Goal: Task Accomplishment & Management: Manage account settings

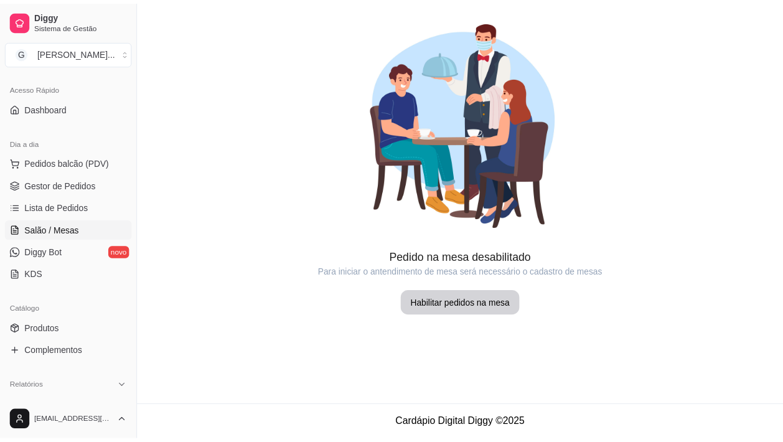
scroll to position [233, 0]
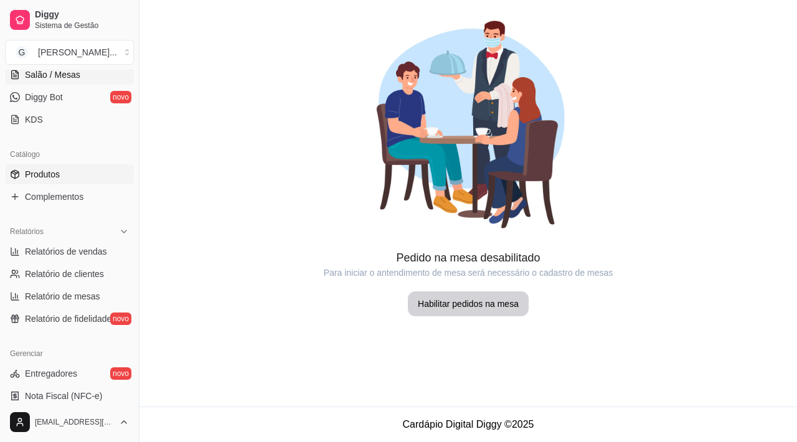
click at [78, 176] on link "Produtos" at bounding box center [69, 174] width 129 height 20
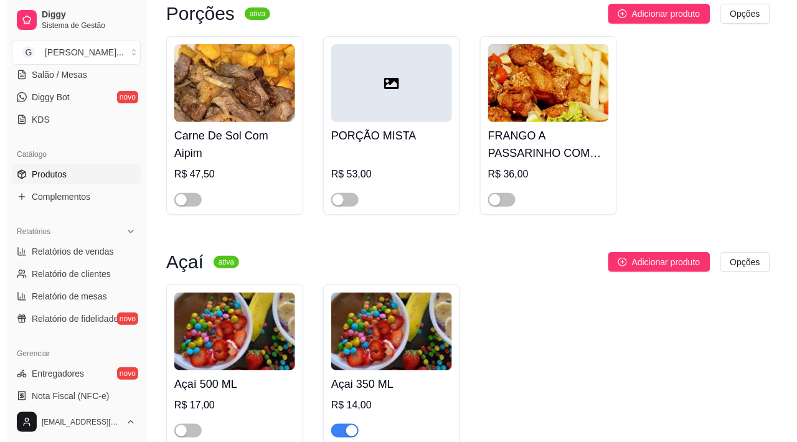
scroll to position [4435, 0]
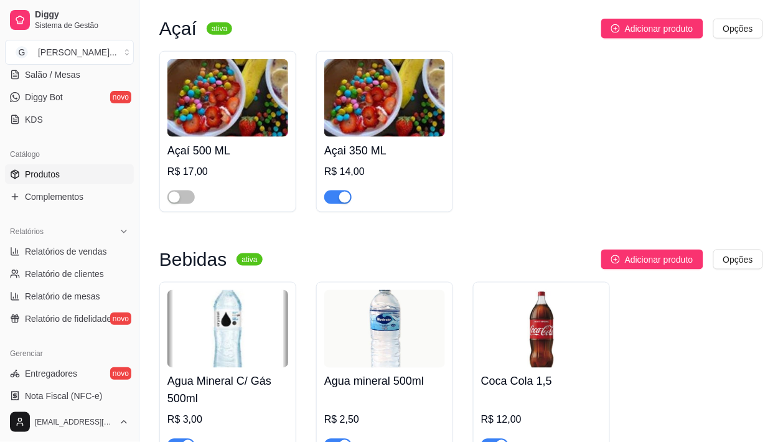
click at [184, 204] on div at bounding box center [180, 196] width 27 height 15
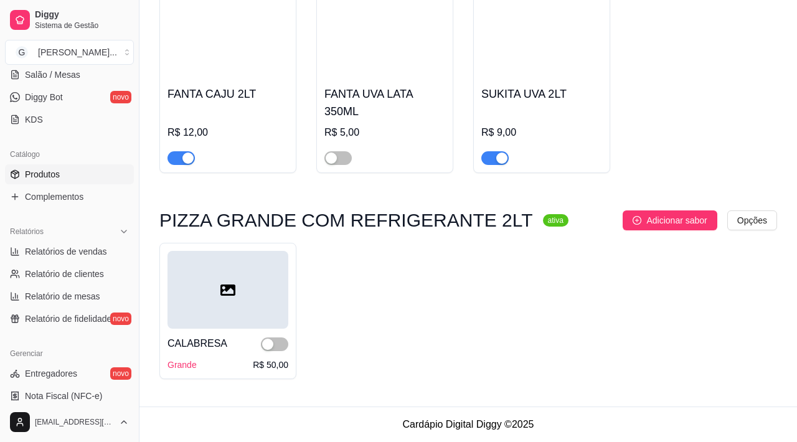
scroll to position [4396, 0]
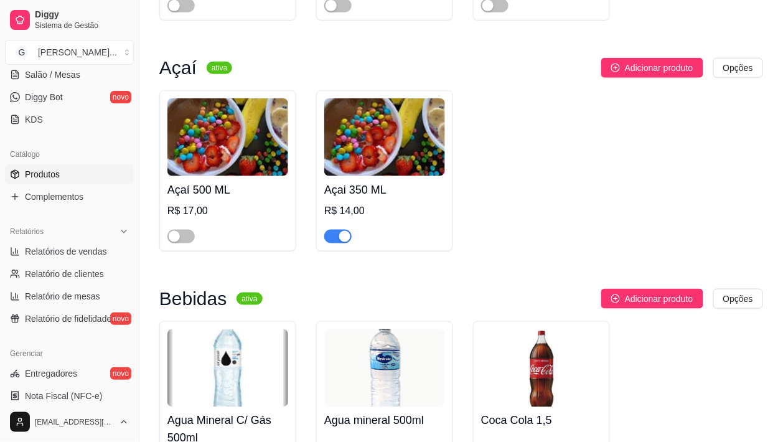
click at [181, 251] on div "Açaí 500 ML R$ 17,00" at bounding box center [227, 170] width 137 height 161
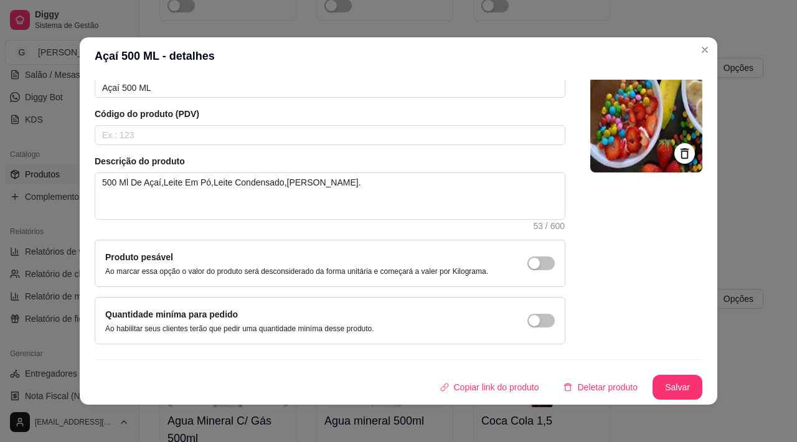
scroll to position [2, 0]
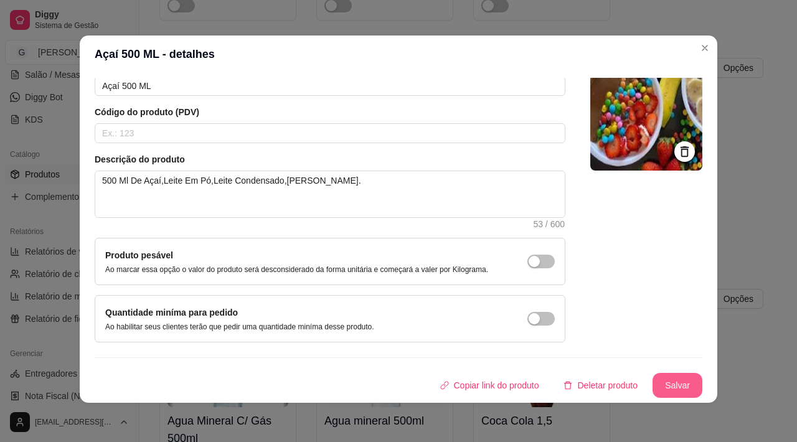
click at [655, 386] on button "Salvar" at bounding box center [677, 385] width 50 height 25
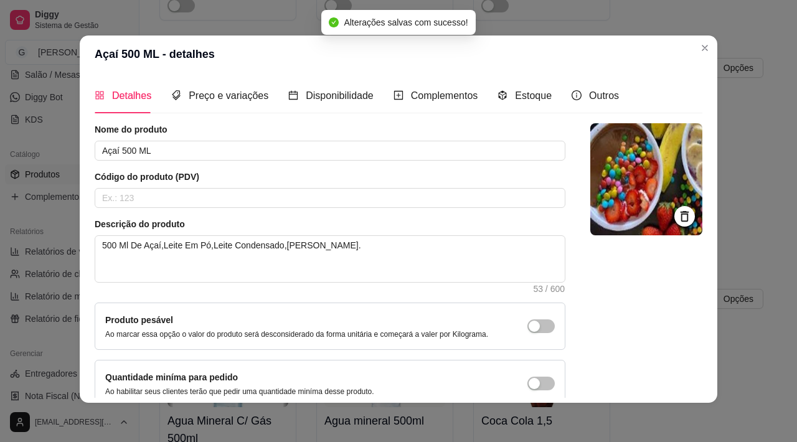
scroll to position [0, 0]
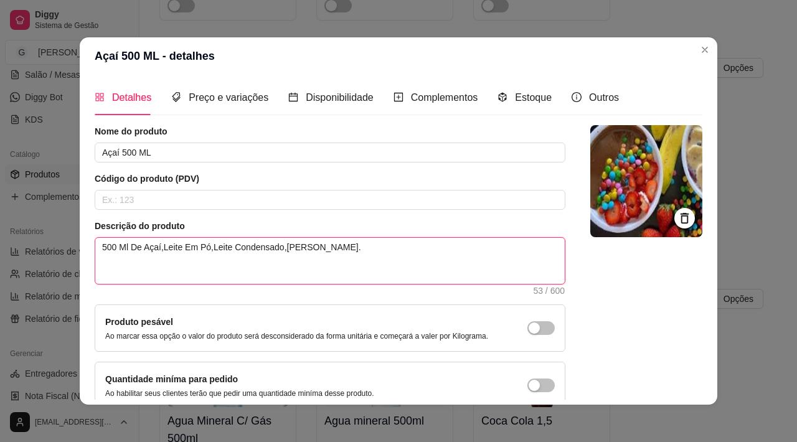
click at [314, 249] on textarea "500 Ml De Açaí,Leite Em Pó,Leite Condensado,[PERSON_NAME]." at bounding box center [329, 261] width 469 height 46
type textarea "500 Ml De Açaí,Leite Em Pó,Leite Condensado,[PERSON_NAME],."
type textarea "500 Ml De Açaí,Leite Em Pó,Leite Condensado,[PERSON_NAME], ."
type textarea "500 Ml De Açaí,Leite Em Pó,Leite Condensado,[PERSON_NAME], O."
type textarea "500 Ml De Açaí,Leite Em Pó,Leite Condensado,[PERSON_NAME], OVO."
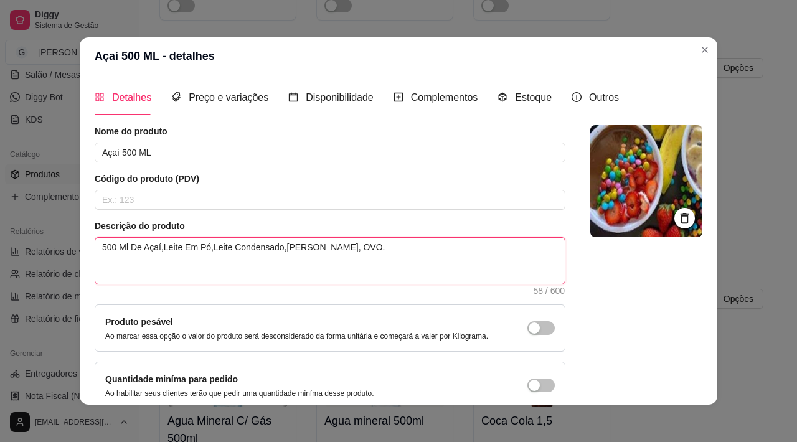
type textarea "500 Ml De Açaí,Leite Em Pó,Leite Condensado,[PERSON_NAME], OV."
type textarea "500 Ml De Açaí,Leite Em Pó,Leite Condensado,[PERSON_NAME], O."
type textarea "500 Ml De Açaí,Leite Em Pó,Leite Condensado,[PERSON_NAME], ."
type textarea "500 Ml De Açaí,Leite Em Pó,Leite Condensado,[PERSON_NAME], o."
type textarea "500 Ml De Açaí,Leite Em Pó,Leite Condensado,[PERSON_NAME], ovo."
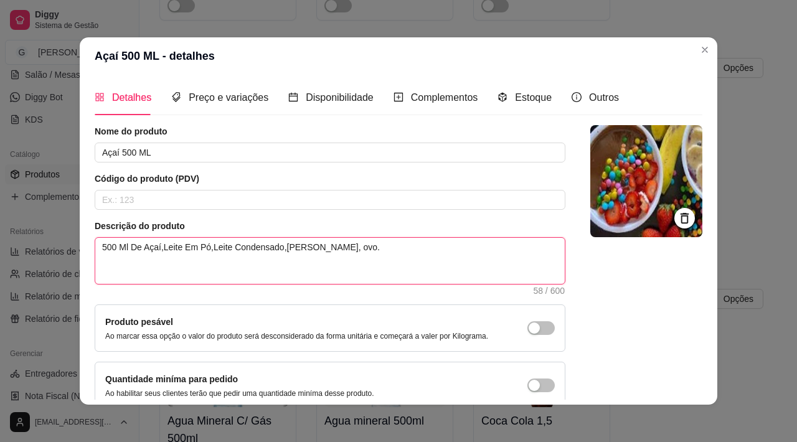
type textarea "500 Ml De Açaí,Leite Em Pó,Leite Condensado,[PERSON_NAME], ovo ."
type textarea "500 Ml De Açaí,Leite Em Pó,Leite Condensado,[PERSON_NAME], ovo m."
type textarea "500 Ml De Açaí,Leite Em Pó,Leite Condensado,[PERSON_NAME], ovo ma."
type textarea "500 Ml De Açaí,Leite Em Pó,Leite Condensado,[PERSON_NAME], ovo mal."
type textarea "500 Ml De Açaí,Leite Em Pó,Leite Condensado,[PERSON_NAME], ovo malt."
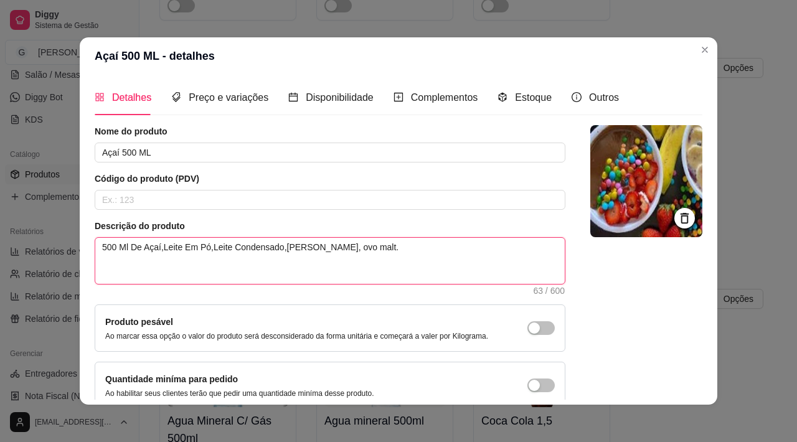
type textarea "500 Ml De Açaí,Leite Em Pó,Leite Condensado,[PERSON_NAME], ovo malti."
type textarea "500 Ml De Açaí,Leite Em Pó,Leite Condensado,[PERSON_NAME], ovo maltin."
type textarea "500 Ml De Açaí,Leite Em Pó,Leite Condensado,[PERSON_NAME], ovo maltine."
type textarea "500 Ml De Açaí,Leite Em Pó,Leite Condensado,[PERSON_NAME], ovo maltine,."
type textarea "500 Ml De Açaí,Leite Em Pó,Leite Condensado,[PERSON_NAME], ovo maltine, ."
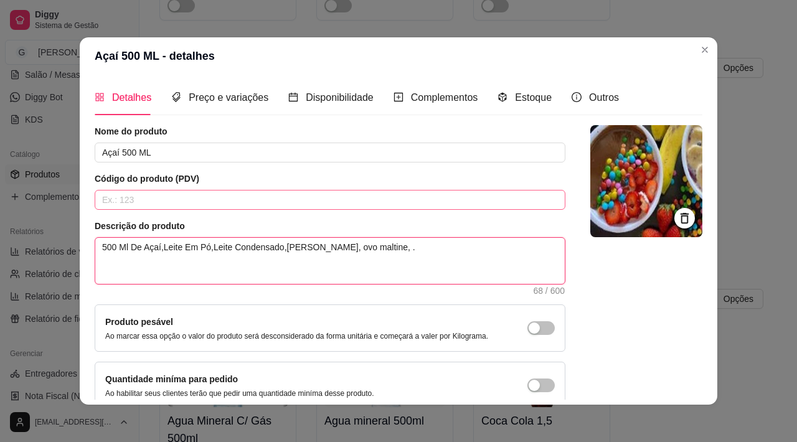
type textarea "500 Ml De Açaí,Leite Em Pó,Leite Condensado,[PERSON_NAME], ovo maltine, g."
type textarea "500 Ml De Açaí,Leite Em Pó,Leite Condensado,[PERSON_NAME], ovo maltine, gr."
type textarea "500 Ml De Açaí,Leite Em Pó,Leite Condensado,[PERSON_NAME], ovo maltine, gra."
type textarea "500 Ml De Açaí,Leite Em Pó,Leite Condensado,[PERSON_NAME], ovo maltine, gran."
type textarea "500 Ml De Açaí,Leite Em Pó,Leite Condensado,Amendoim, ovo maltine, grano."
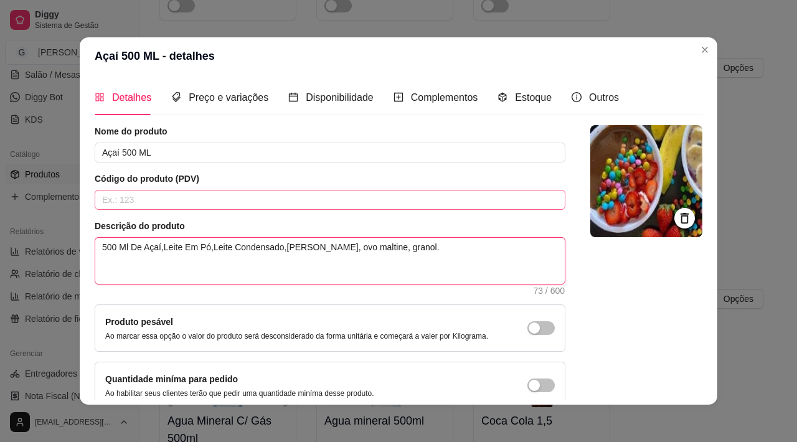
type textarea "500 Ml De Açaí,Leite Em Pó,Leite Condensado,[PERSON_NAME], ovo maltine, granola."
type textarea "500 Ml De Açaí,Leite Em Pó,Leite Condensado,[PERSON_NAME], ovo maltine, granola…"
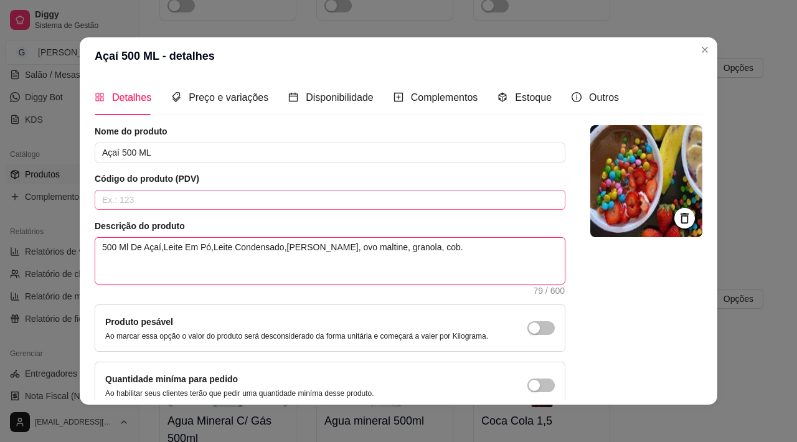
type textarea "500 Ml De Açaí,Leite Em Pó,Leite Condensado,[PERSON_NAME], ovo maltine, granola…"
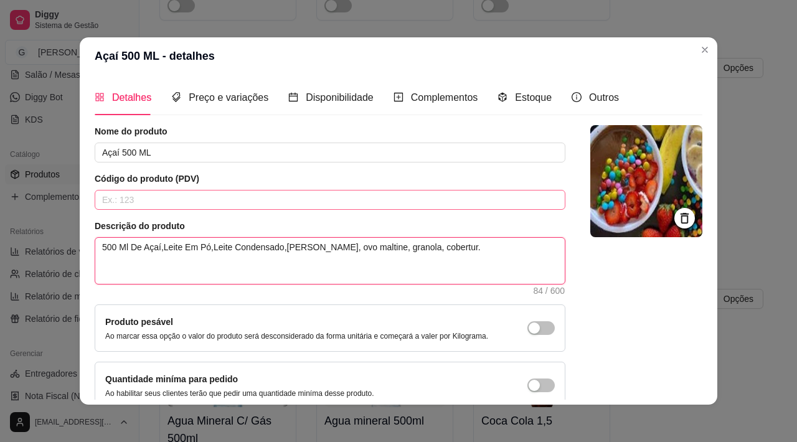
type textarea "500 Ml De Açaí,Leite Em Pó,Leite Condensado,Amendoim, ovo maltine, granola, cob…"
type textarea "500 Ml De Açaí,Leite Em Pó,Leite Condensado,[PERSON_NAME], ovo maltine, granola…"
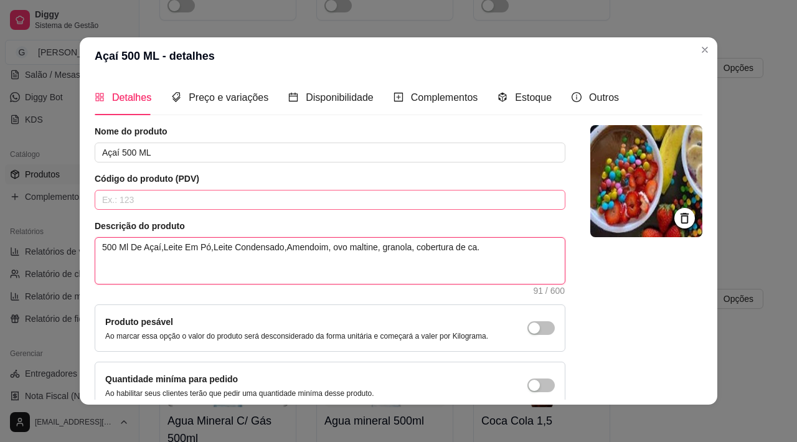
type textarea "500 Ml De Açaí,Leite Em Pó,Leite Condensado,Amendoim, ovo maltine, granola, cob…"
type textarea "500 Ml De Açaí,Leite Em Pó,Leite Condensado,[PERSON_NAME], ovo maltine, granola…"
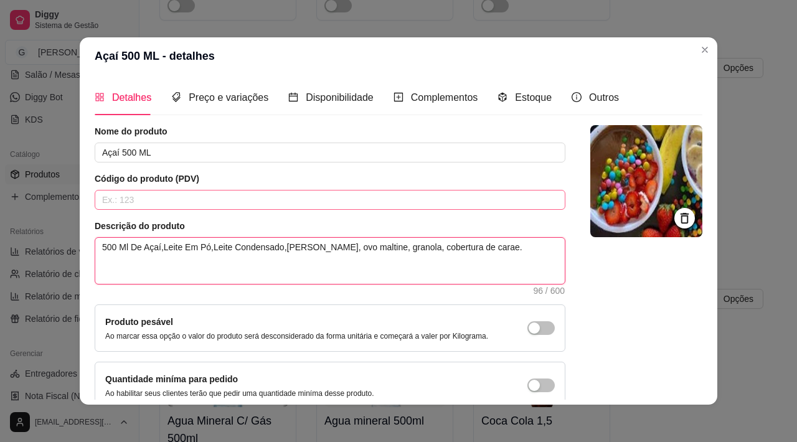
type textarea "500 Ml De Açaí,Leite Em Pó,Leite Condensado,[PERSON_NAME], ovo maltine, granola…"
type textarea "500 Ml De Açaí,Leite Em Pó,Leite Condensado,Amendoim, ovo maltine, granola, cob…"
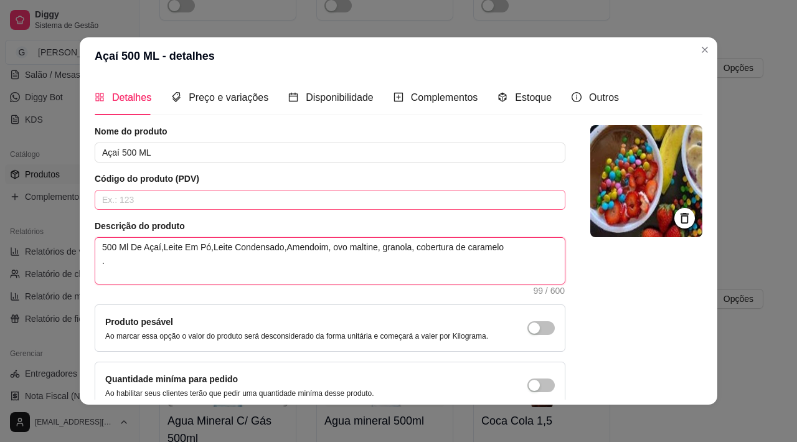
type textarea "500 Ml De Açaí,Leite Em Pó,Leite Condensado,Amendoim, ovo maltine, granola, cob…"
type textarea "500 Ml De Açaí,Leite Em Pó,Leite Condensado,[PERSON_NAME], ovo maltine, granola…"
type textarea "500 Ml De Açaí,Leite Em Pó,Leite Condensado,Amendoim, ovo maltine, granola, cob…"
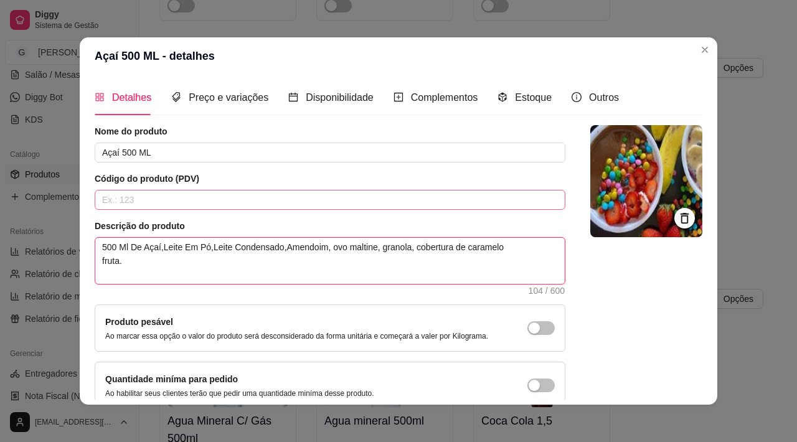
type textarea "500 Ml De Açaí,Leite Em Pó,Leite Condensado,Amendoim, ovo maltine, granola, cob…"
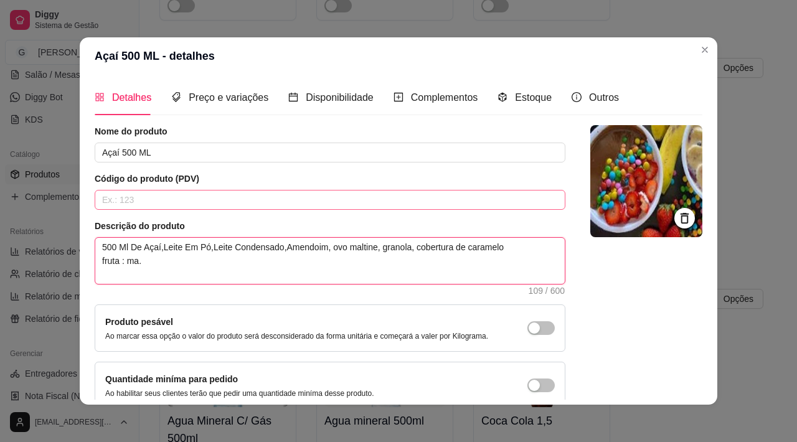
type textarea "500 Ml De Açaí,Leite Em Pó,Leite Condensado,Amendoim, ovo maltine, granola, cob…"
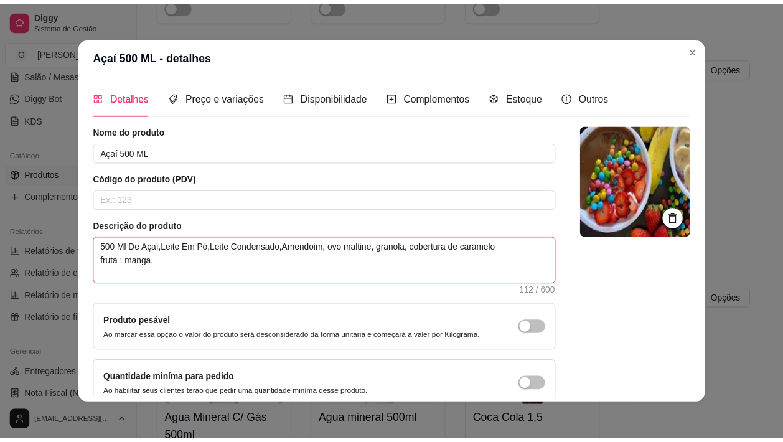
scroll to position [2, 0]
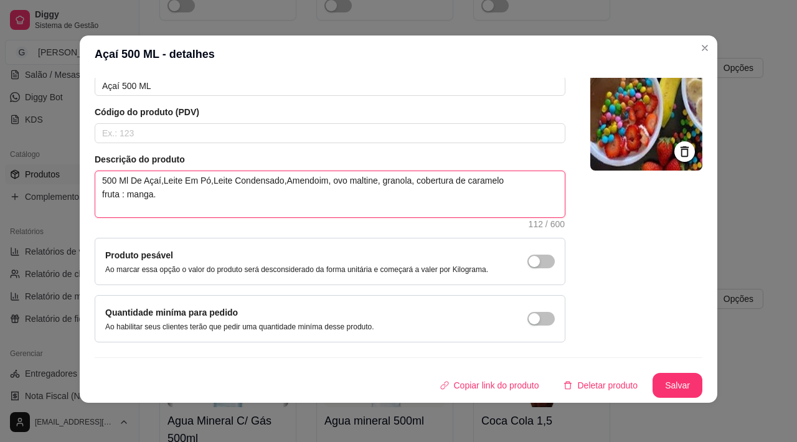
click at [366, 179] on textarea "500 Ml De Açaí,Leite Em Pó,Leite Condensado,Amendoim, ovo maltine, granola, cob…" at bounding box center [329, 194] width 469 height 46
type textarea "500 Ml De Açaí,Leite Em Pó,Leite Condensado,Amendoim, ovo maltine, granola, cob…"
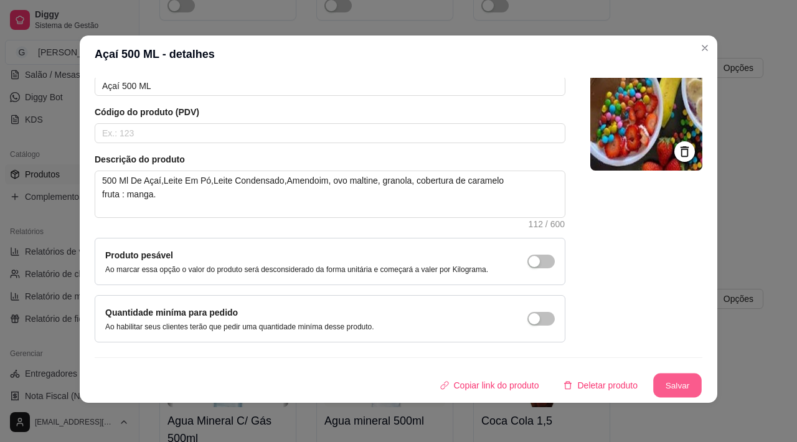
click at [655, 384] on button "Salvar" at bounding box center [677, 385] width 49 height 24
click at [652, 388] on button "Salvar" at bounding box center [677, 385] width 50 height 25
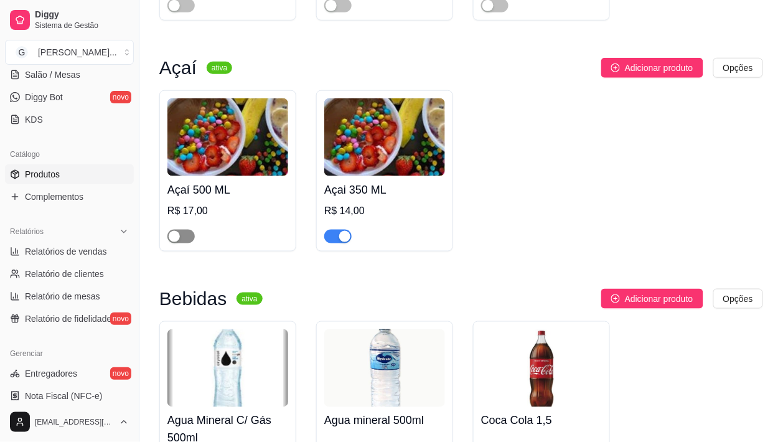
click at [187, 243] on span "button" at bounding box center [180, 237] width 27 height 14
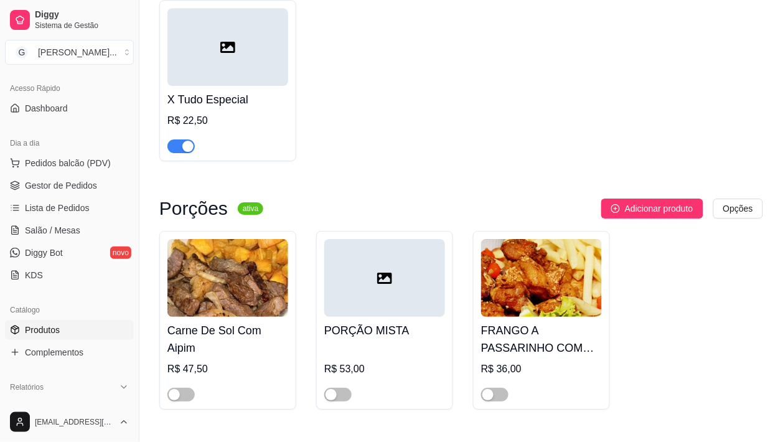
scroll to position [0, 0]
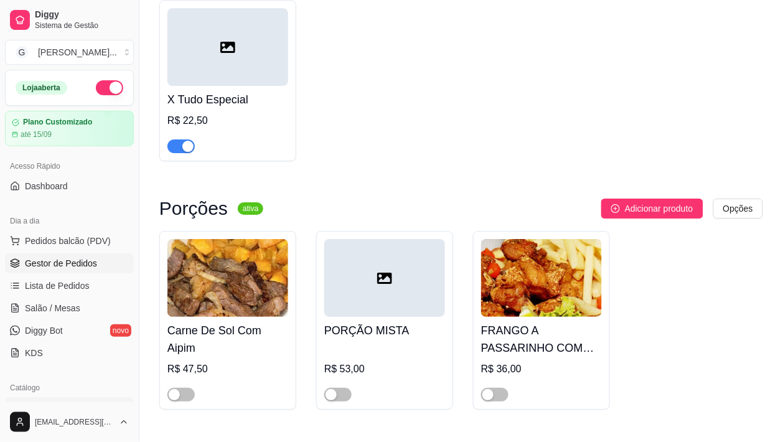
click at [77, 261] on span "Gestor de Pedidos" at bounding box center [61, 263] width 72 height 12
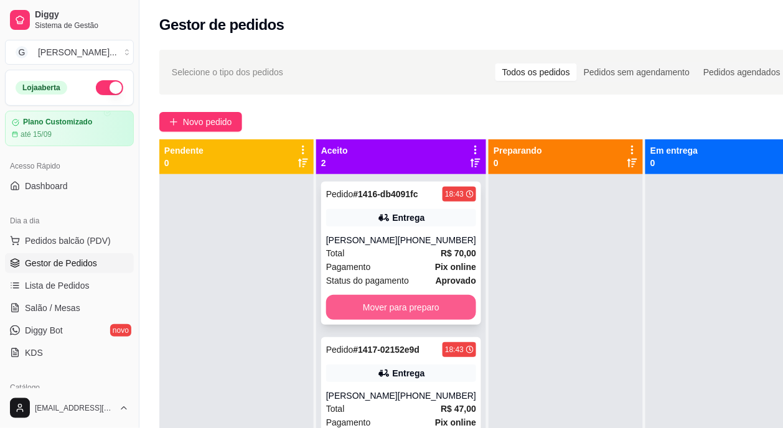
click at [377, 307] on button "Mover para preparo" at bounding box center [401, 307] width 150 height 25
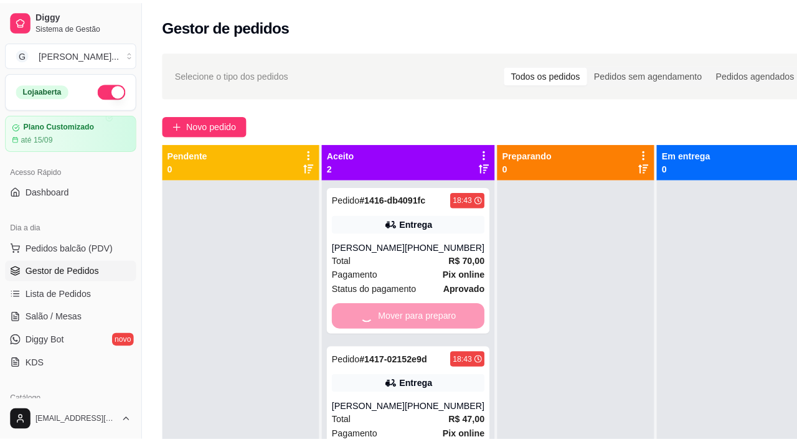
scroll to position [35, 0]
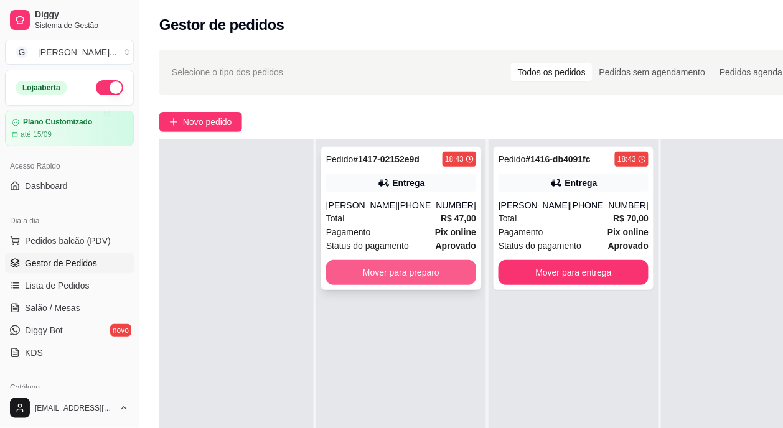
click at [402, 276] on button "Mover para preparo" at bounding box center [401, 272] width 150 height 25
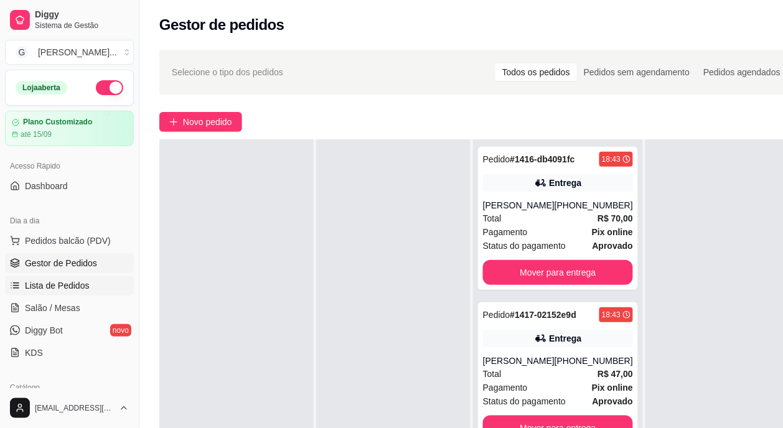
click at [70, 280] on span "Lista de Pedidos" at bounding box center [57, 286] width 65 height 12
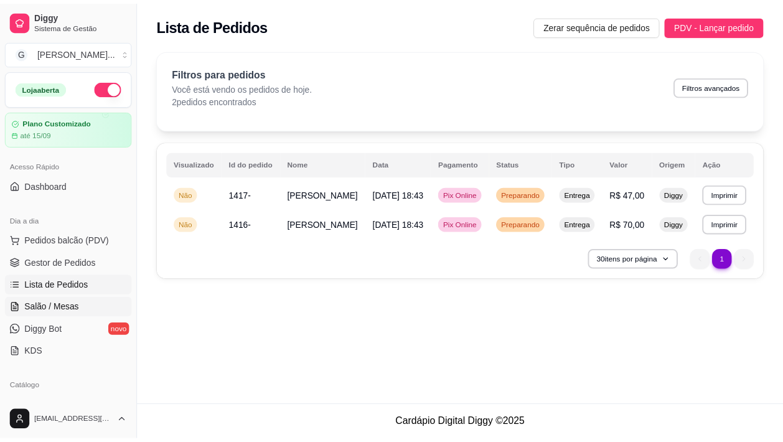
scroll to position [78, 0]
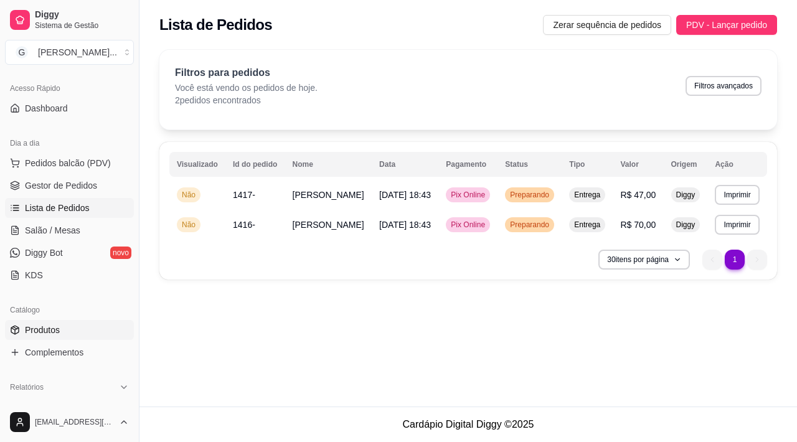
click at [70, 327] on link "Produtos" at bounding box center [69, 330] width 129 height 20
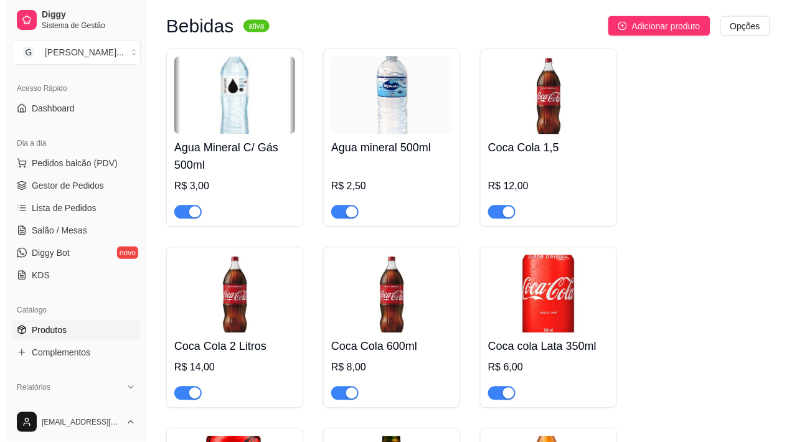
scroll to position [4435, 0]
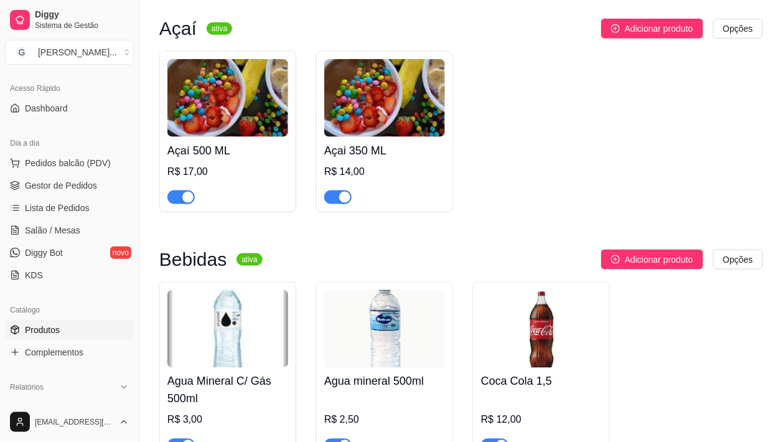
click at [228, 137] on img at bounding box center [227, 98] width 121 height 78
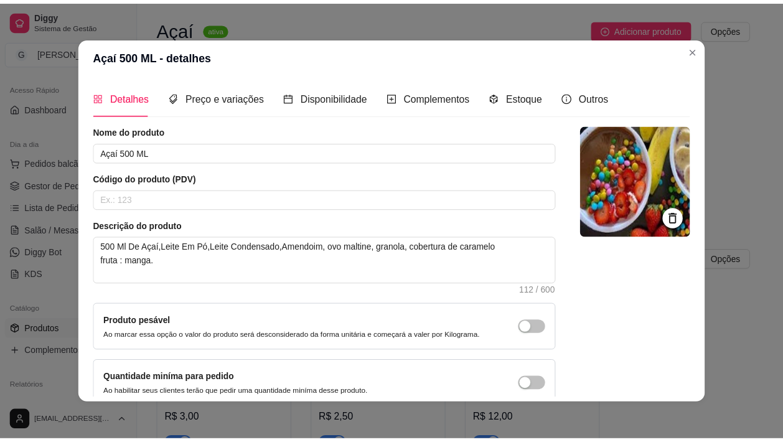
scroll to position [4396, 0]
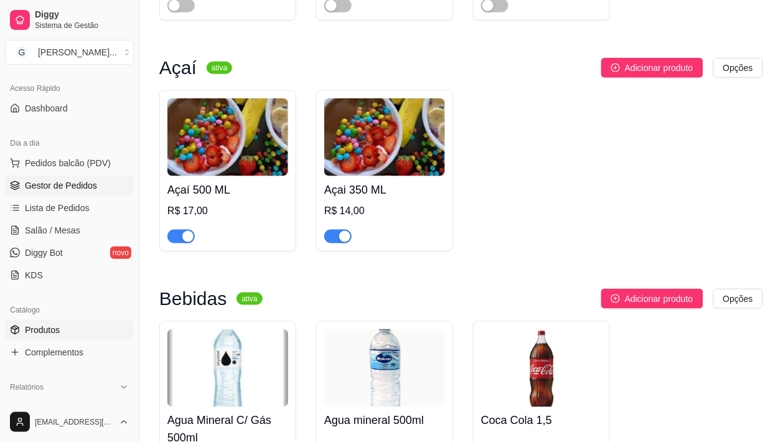
click at [27, 185] on span "Gestor de Pedidos" at bounding box center [61, 185] width 72 height 12
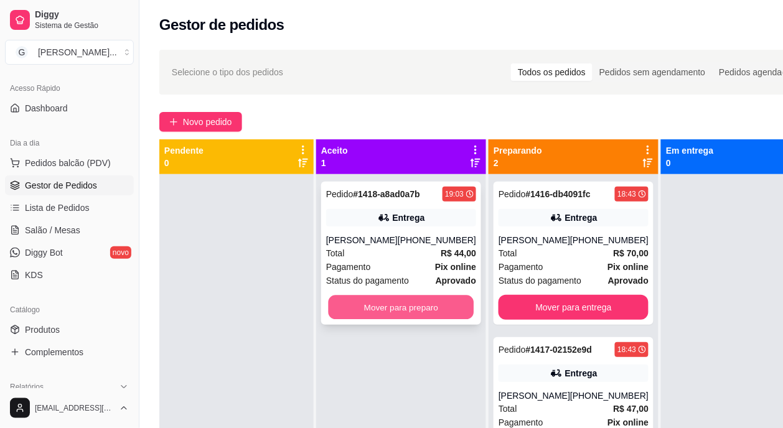
click at [427, 305] on button "Mover para preparo" at bounding box center [402, 308] width 146 height 24
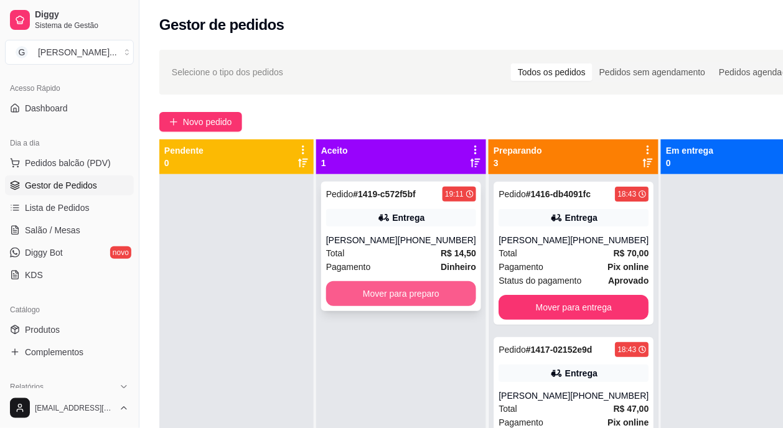
click at [397, 306] on button "Mover para preparo" at bounding box center [401, 293] width 150 height 25
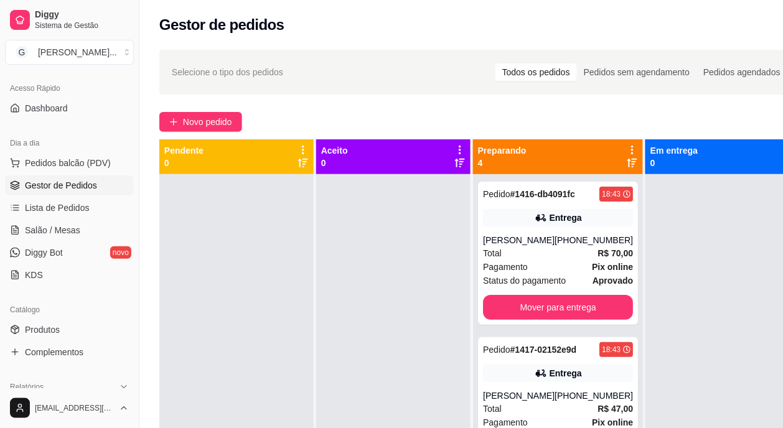
click at [49, 190] on span "Gestor de Pedidos" at bounding box center [61, 185] width 72 height 12
click at [50, 207] on span "Lista de Pedidos" at bounding box center [57, 208] width 65 height 12
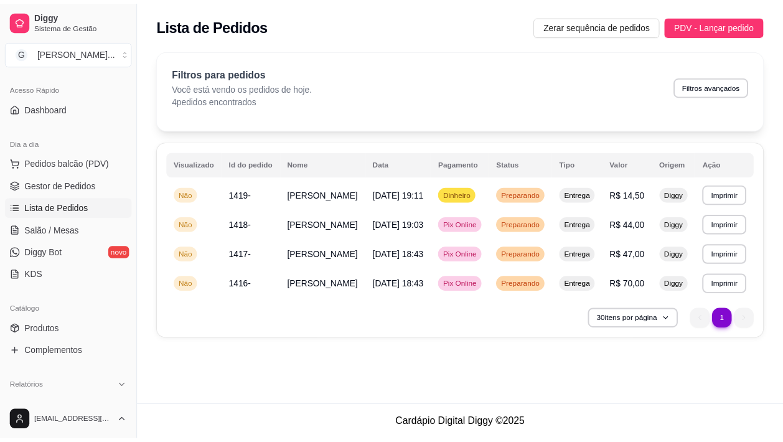
scroll to position [156, 0]
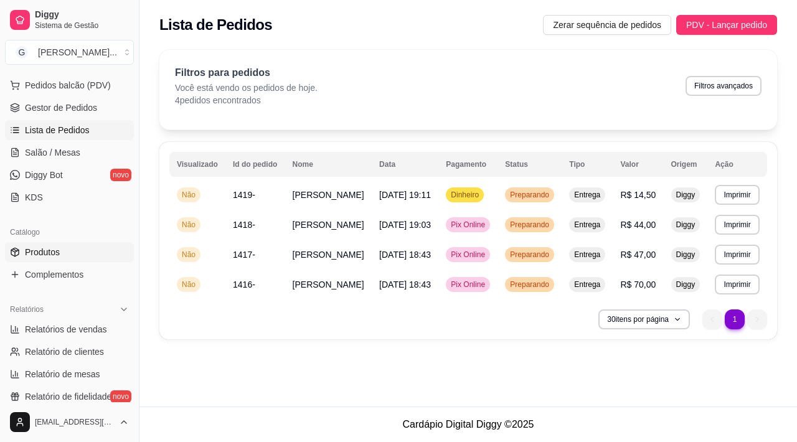
click at [35, 260] on link "Produtos" at bounding box center [69, 252] width 129 height 20
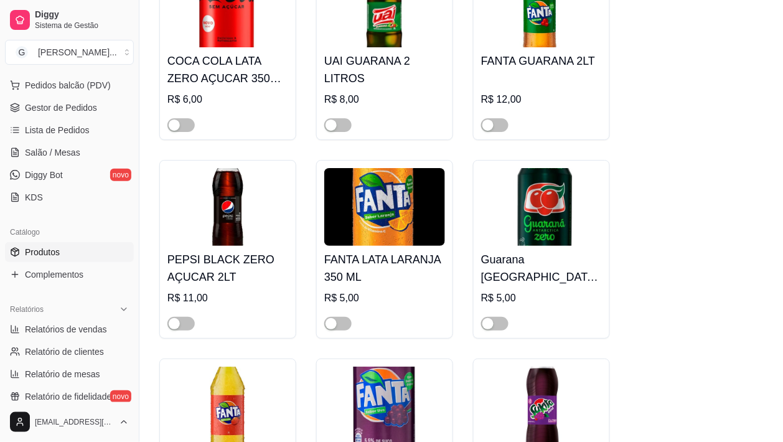
scroll to position [5291, 0]
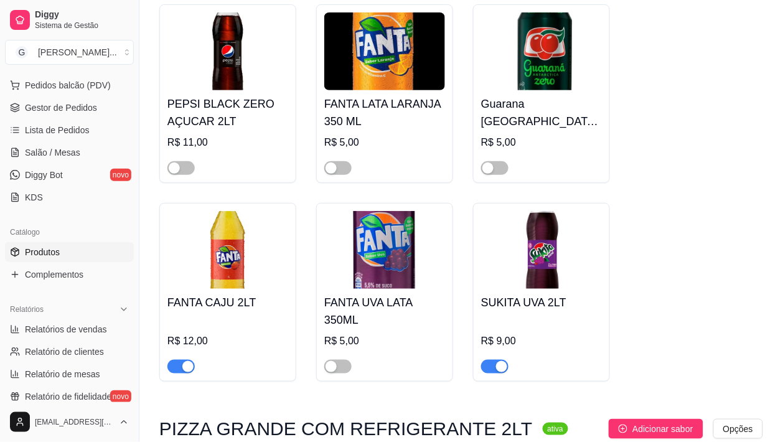
click at [492, 373] on span "button" at bounding box center [494, 367] width 27 height 14
